Goal: Task Accomplishment & Management: Manage account settings

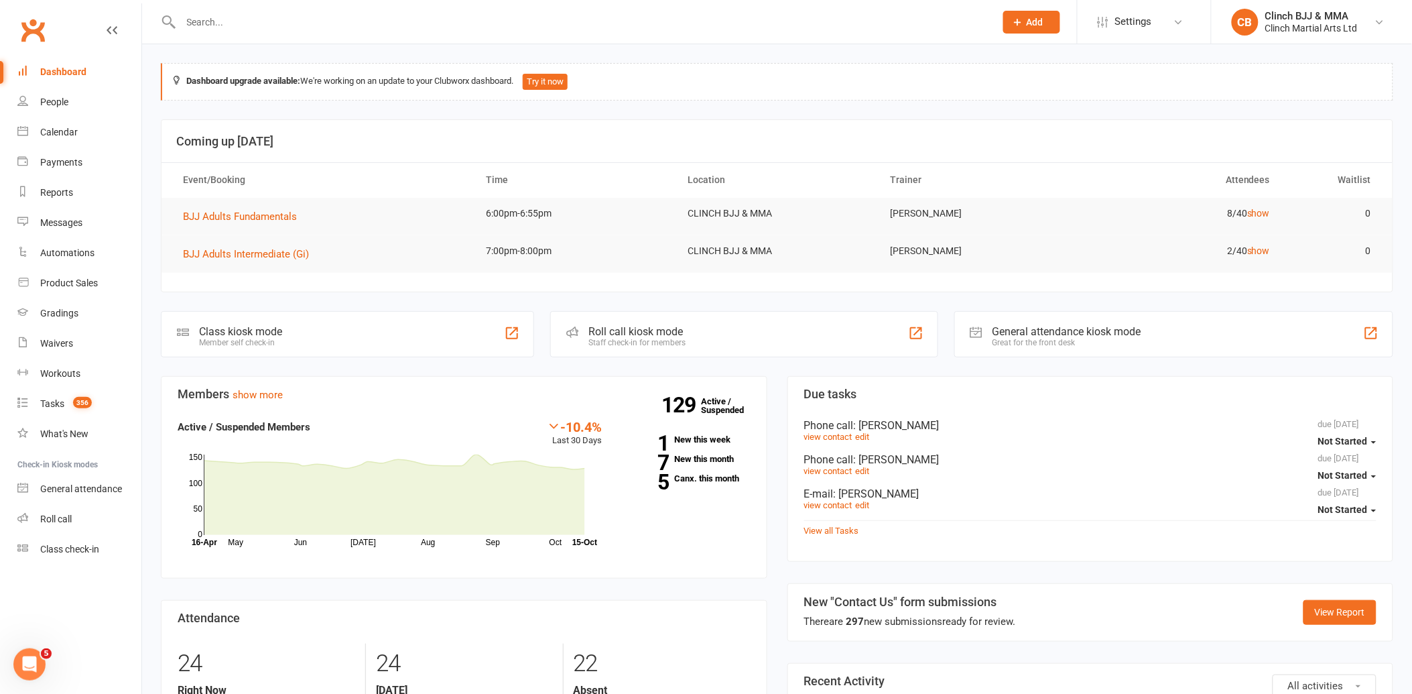
click at [265, 18] on input "text" at bounding box center [581, 22] width 809 height 19
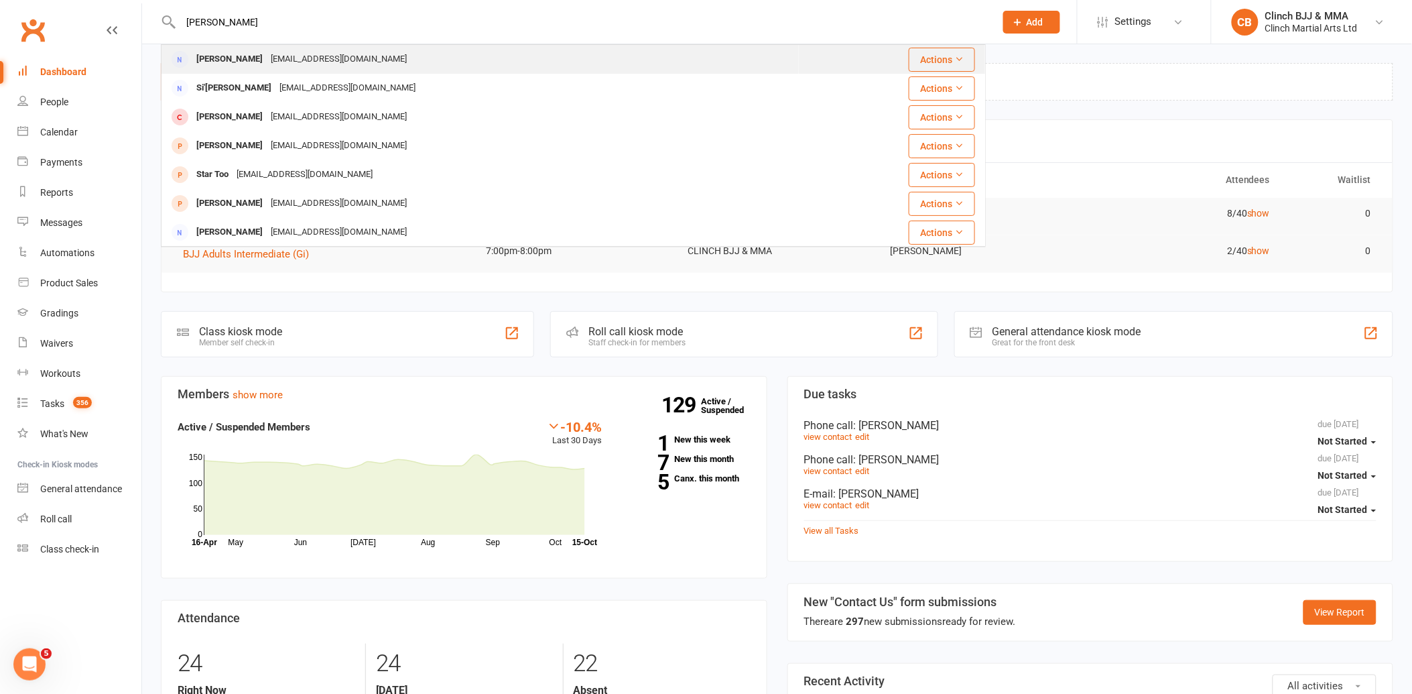
type input "[PERSON_NAME]"
click at [267, 56] on div "[PERSON_NAME]" at bounding box center [229, 59] width 74 height 19
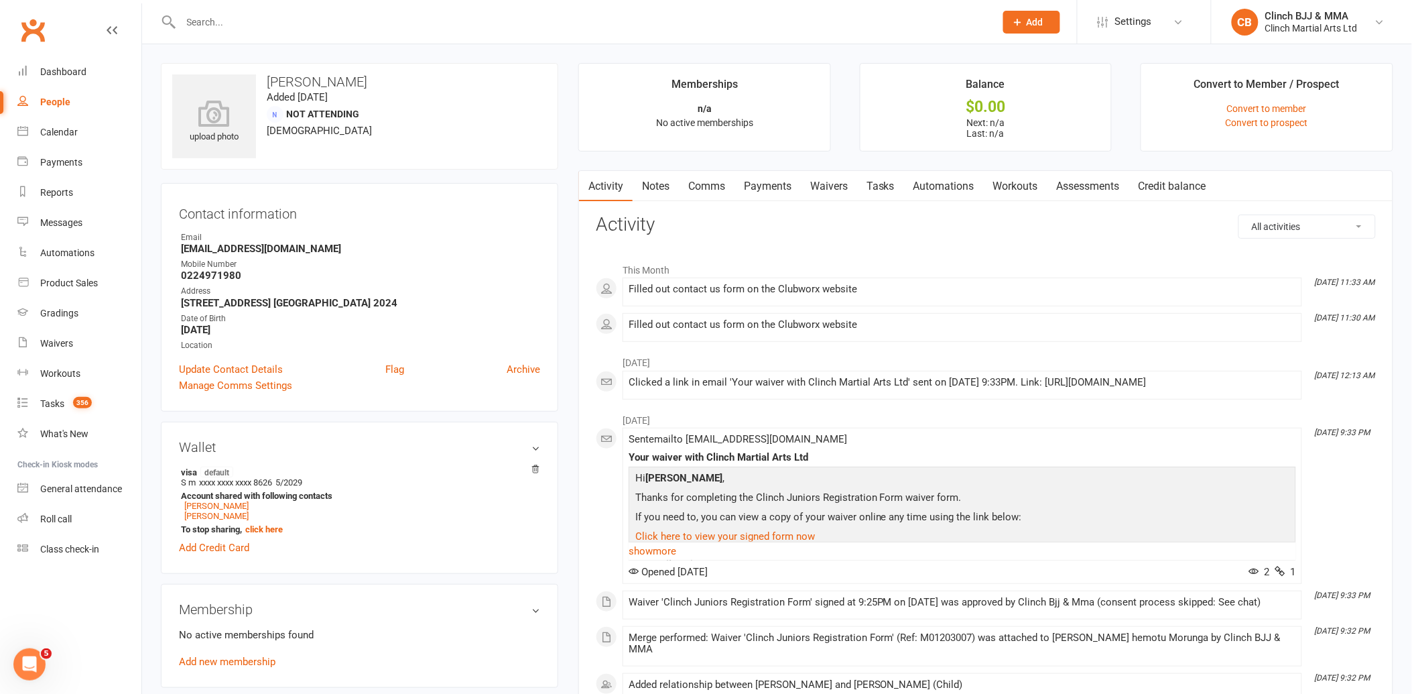
click at [835, 182] on link "Waivers" at bounding box center [829, 186] width 56 height 31
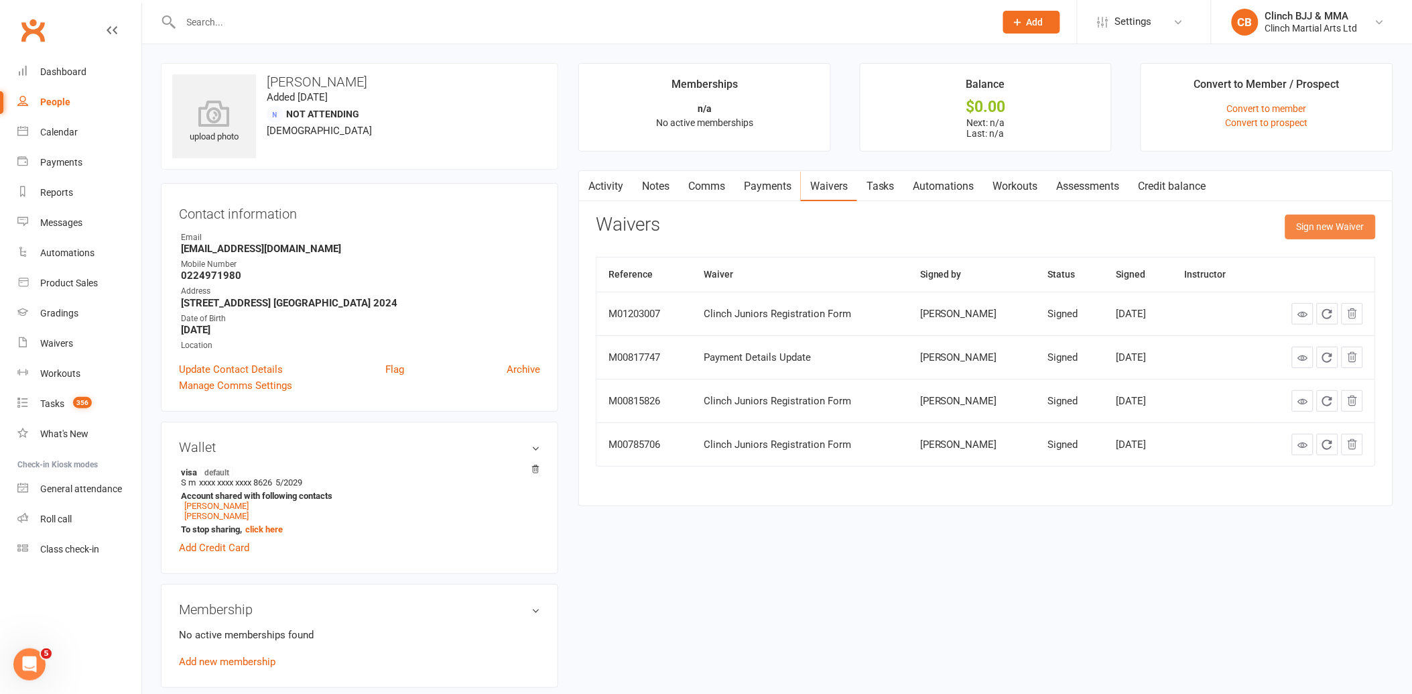
click at [1332, 228] on button "Sign new Waiver" at bounding box center [1330, 226] width 90 height 24
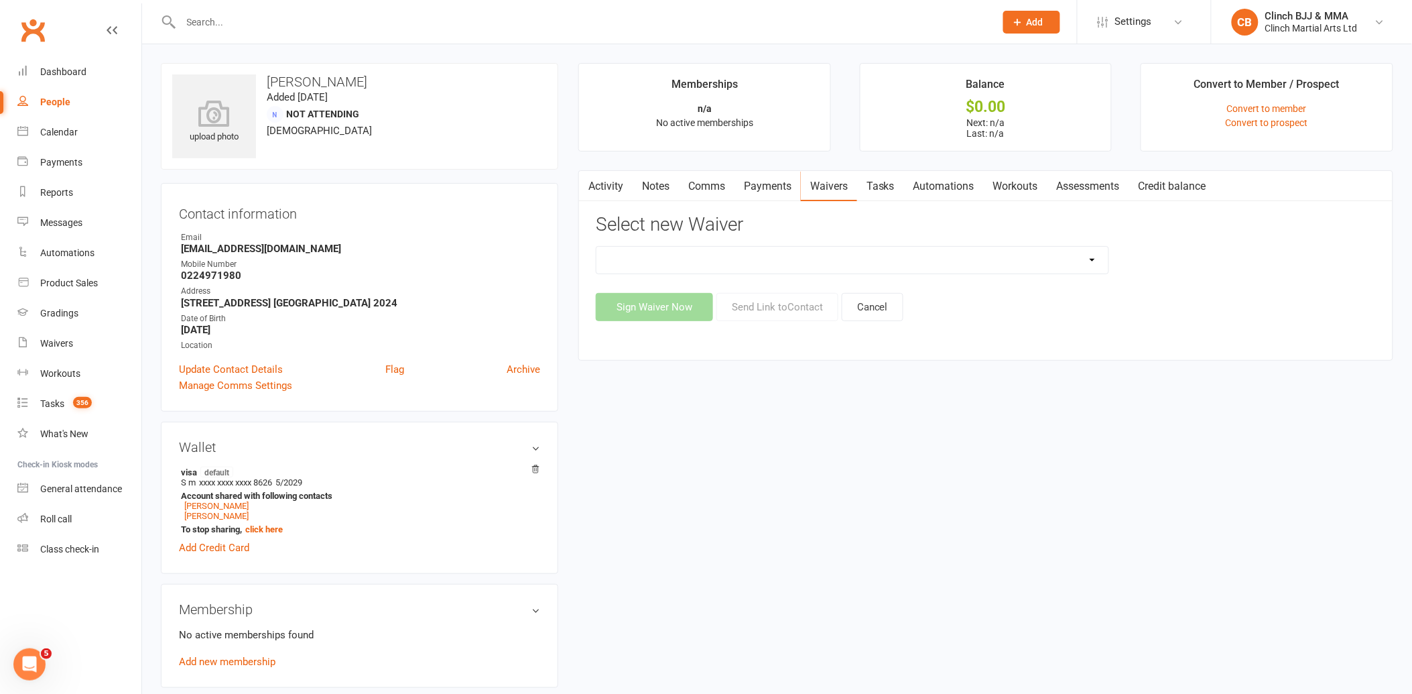
click at [1056, 265] on select "Clinch Adults Bjj 6 month contract Clinch Adults BJJ Concession Pass Clinch Adu…" at bounding box center [852, 260] width 512 height 27
click at [711, 265] on select "Clinch Adults Bjj 6 month contract Clinch Adults BJJ Concession Pass Clinch Adu…" at bounding box center [852, 260] width 512 height 27
click at [739, 265] on select "Clinch Adults Bjj 6 month contract Clinch Adults BJJ Concession Pass Clinch Adu…" at bounding box center [852, 260] width 512 height 27
click at [596, 247] on select "Clinch Adults Bjj 6 month contract Clinch Adults BJJ Concession Pass Clinch Adu…" at bounding box center [852, 260] width 512 height 27
drag, startPoint x: 836, startPoint y: 252, endPoint x: 830, endPoint y: 255, distance: 6.9
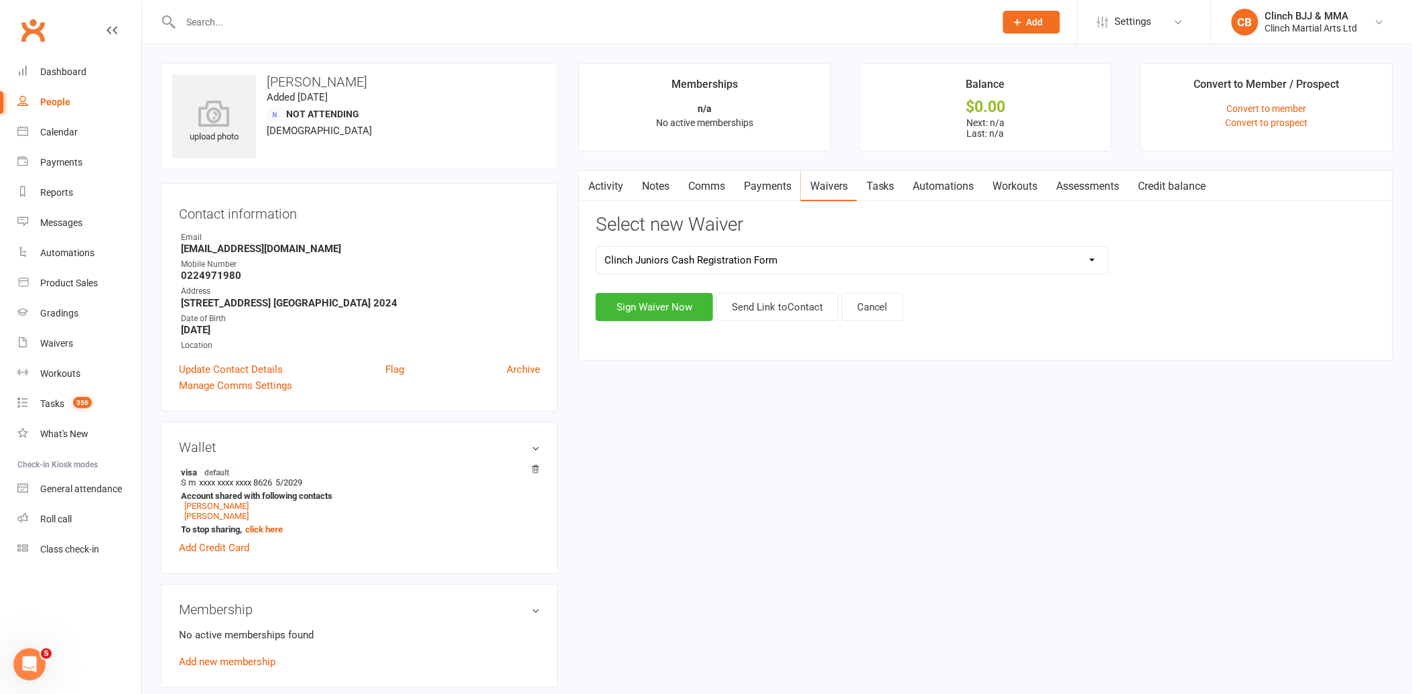
click at [836, 252] on select "Clinch Adults Bjj 6 month contract Clinch Adults BJJ Concession Pass Clinch Adu…" at bounding box center [852, 260] width 512 height 27
select select "6044"
click at [596, 247] on select "Clinch Adults Bjj 6 month contract Clinch Adults BJJ Concession Pass Clinch Adu…" at bounding box center [852, 260] width 512 height 27
click at [780, 310] on button "Send Link to Contact" at bounding box center [777, 307] width 122 height 28
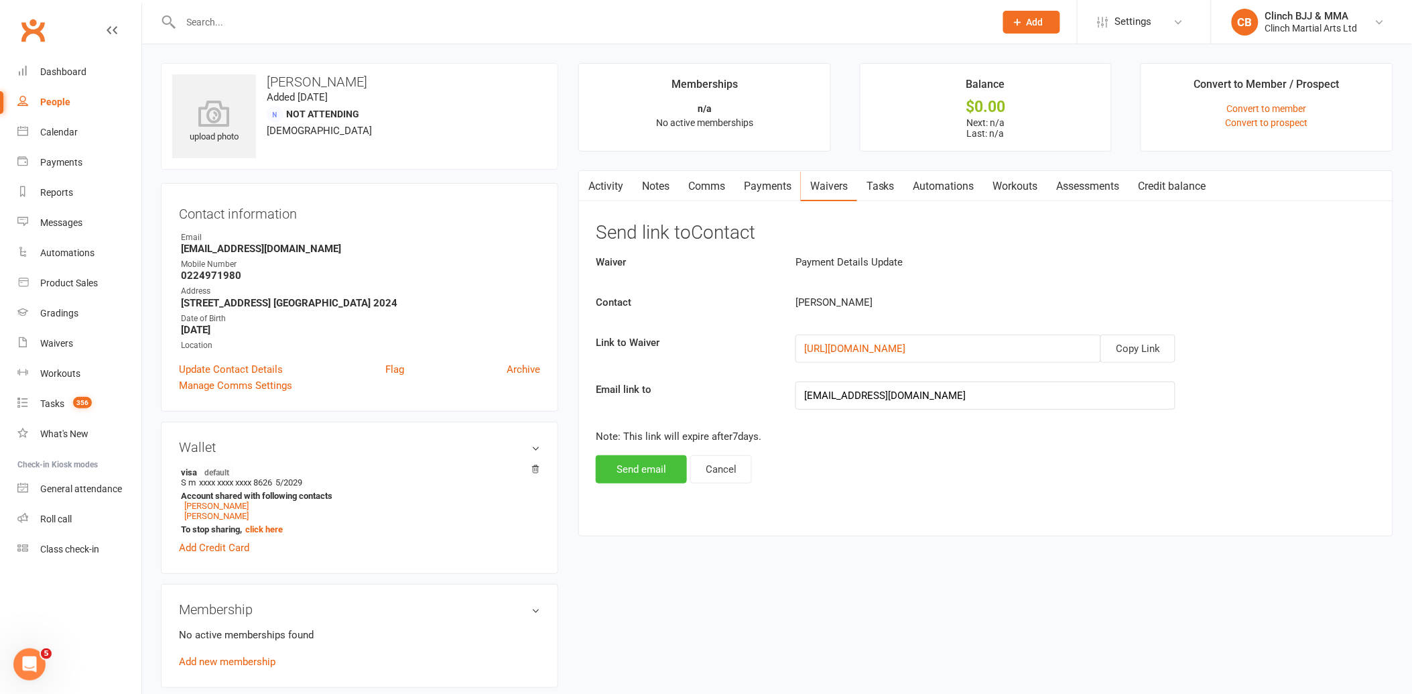
click at [645, 465] on button "Send email" at bounding box center [641, 469] width 91 height 28
